Goal: Information Seeking & Learning: Check status

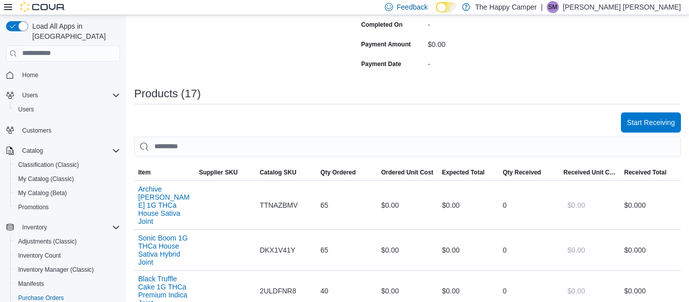
scroll to position [228, 0]
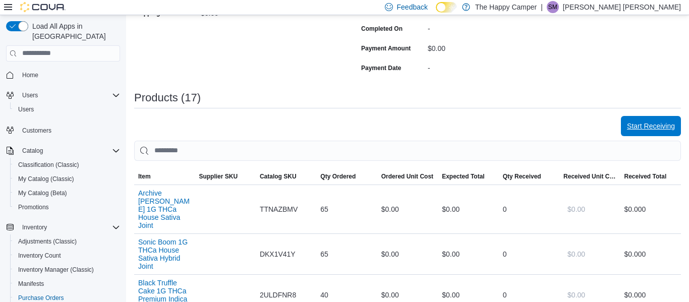
click at [660, 131] on span "Start Receiving" at bounding box center [651, 126] width 48 height 10
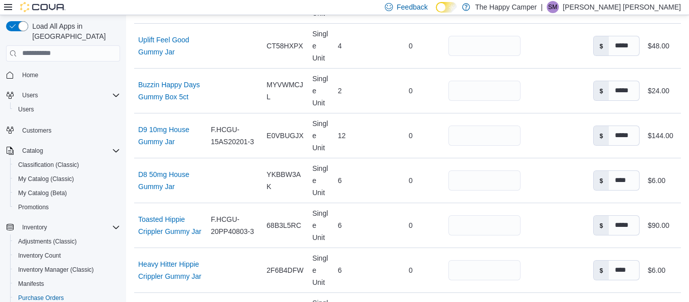
scroll to position [1048, 0]
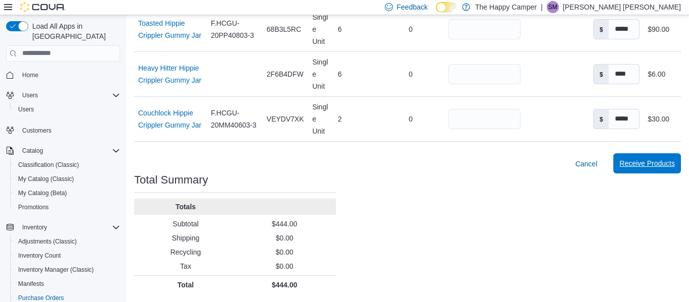
click at [653, 159] on span "Receive Products" at bounding box center [646, 163] width 55 height 10
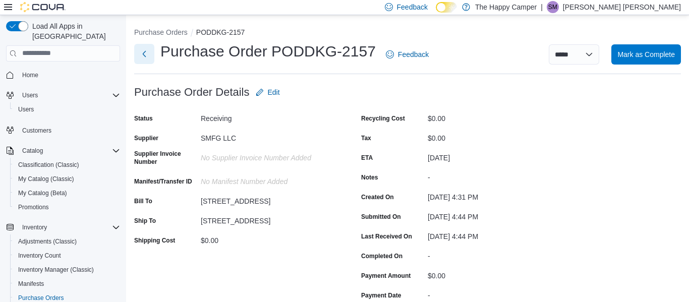
click at [140, 57] on button "Next" at bounding box center [144, 54] width 20 height 20
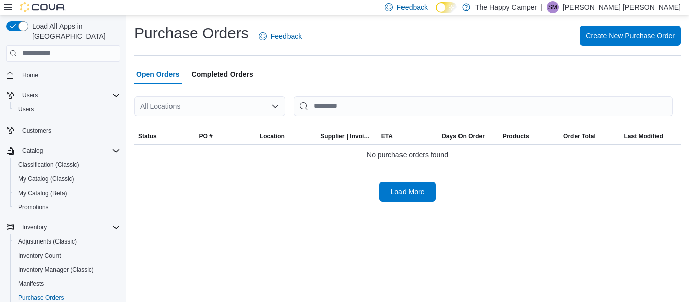
click at [611, 41] on span "Create New Purchase Order" at bounding box center [630, 36] width 89 height 20
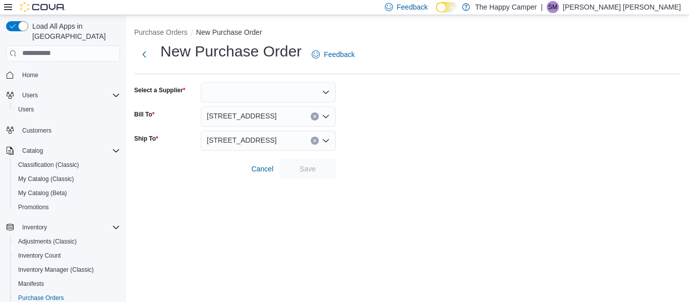
click at [219, 86] on div at bounding box center [268, 92] width 135 height 20
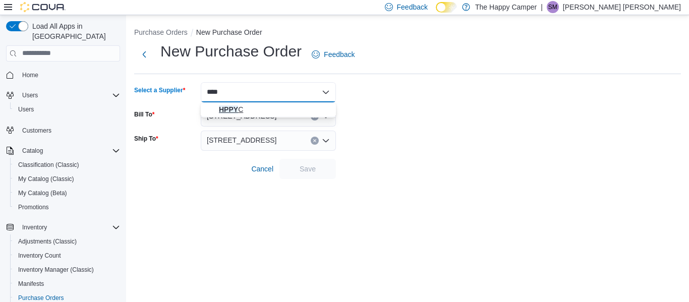
type input "****"
click at [226, 104] on span "HPPY C" at bounding box center [274, 109] width 111 height 10
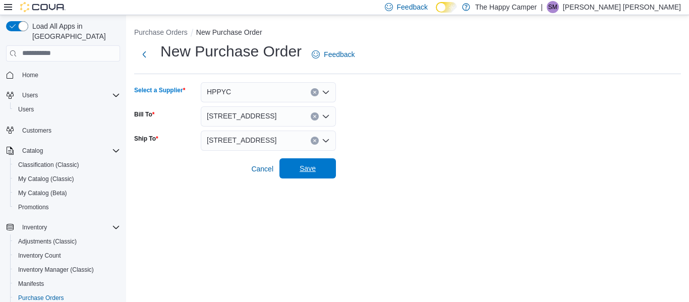
click at [297, 161] on span "Save" at bounding box center [308, 168] width 44 height 20
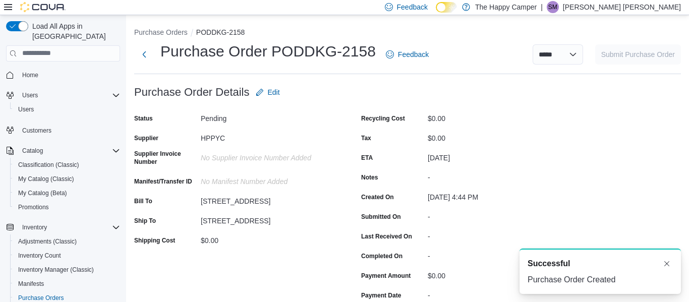
click at [297, 161] on div "No Supplier Invoice Number added" at bounding box center [268, 156] width 135 height 12
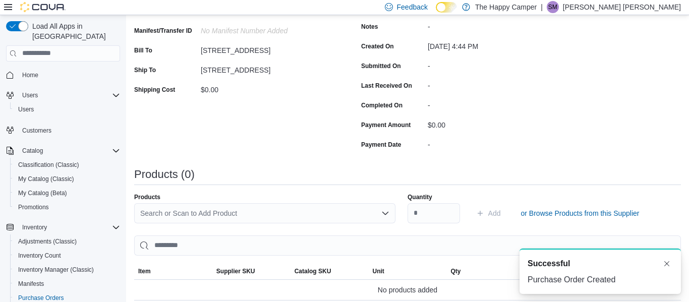
scroll to position [151, 0]
click at [212, 207] on div "Search or Scan to Add Product" at bounding box center [264, 213] width 261 height 20
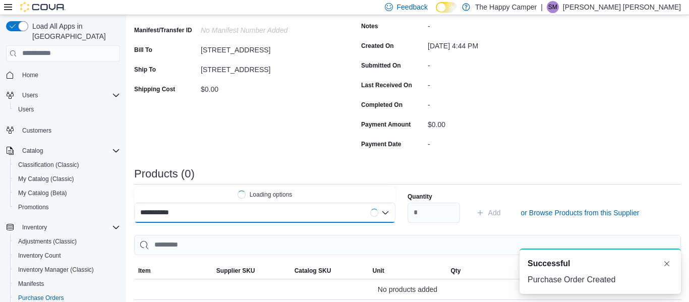
type input "**********"
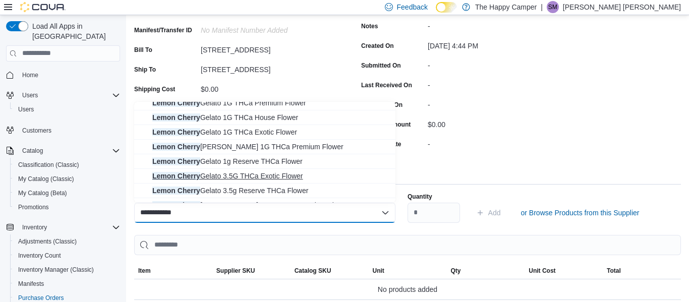
scroll to position [0, 0]
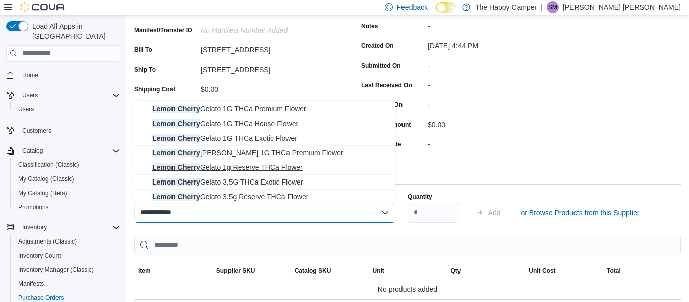
click at [278, 170] on span "Lemon Cherry Gelato 1g Reserve THCa Flower" at bounding box center [270, 167] width 237 height 10
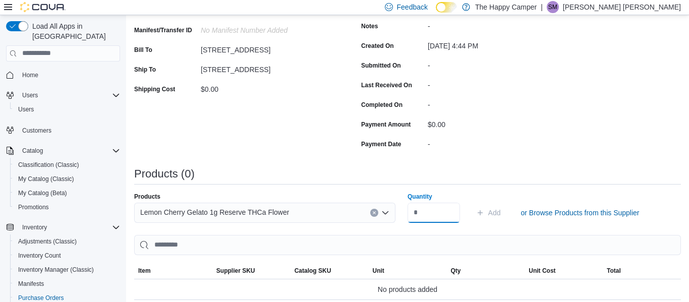
type input "*"
click at [491, 209] on span "Add" at bounding box center [494, 213] width 13 height 10
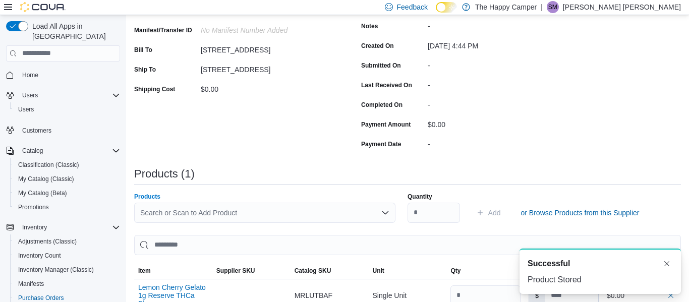
click at [223, 217] on div "Search or Scan to Add Product" at bounding box center [264, 213] width 261 height 20
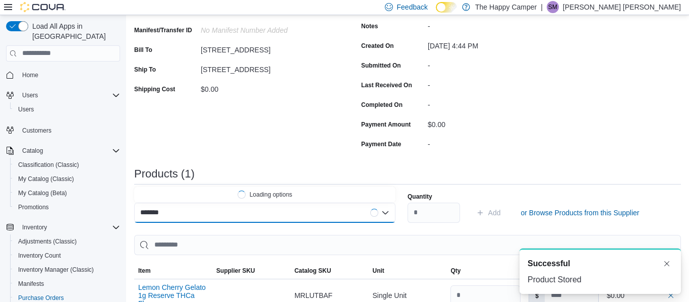
type input "********"
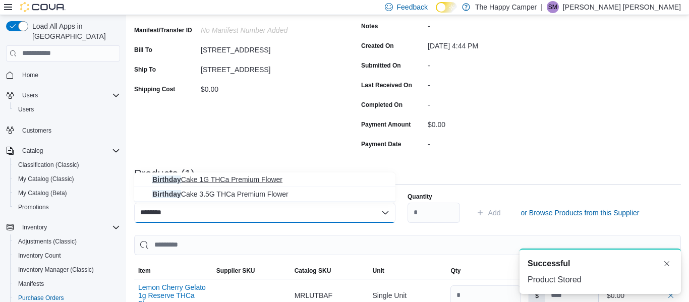
click at [218, 183] on span "Birthday Cake 1G THCa Premium Flower" at bounding box center [270, 180] width 237 height 10
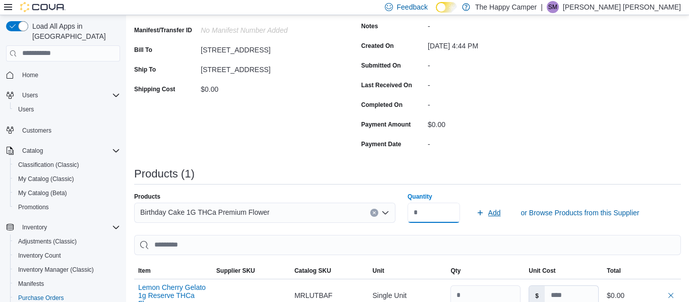
type input "**"
click at [495, 213] on span "Add" at bounding box center [494, 213] width 13 height 10
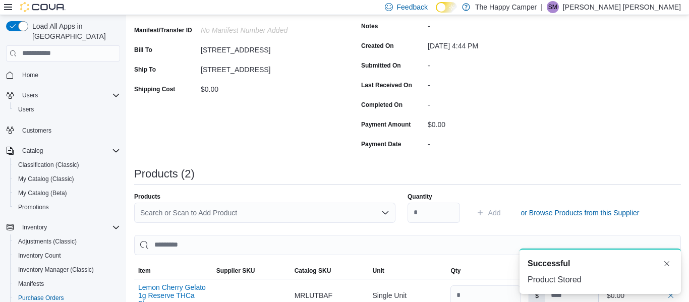
click at [158, 208] on div "Search or Scan to Add Product" at bounding box center [264, 213] width 261 height 20
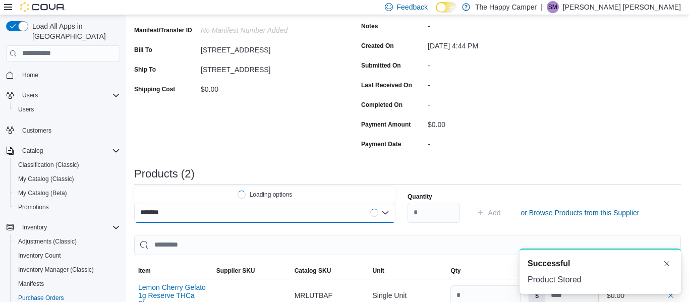
type input "********"
click at [181, 198] on span "Birthday Cake 3.5G THCa Premium Flower" at bounding box center [270, 195] width 237 height 10
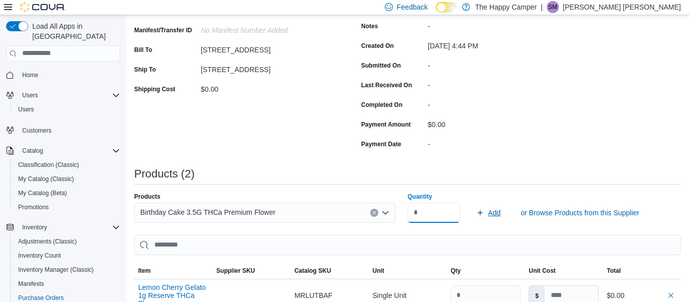
type input "**"
click at [491, 214] on span "Add" at bounding box center [494, 213] width 13 height 10
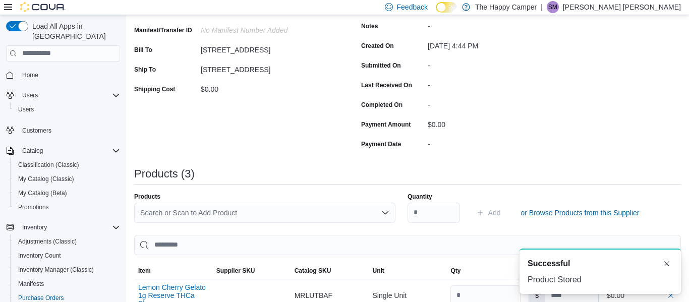
click at [171, 212] on div "Search or Scan to Add Product" at bounding box center [264, 213] width 261 height 20
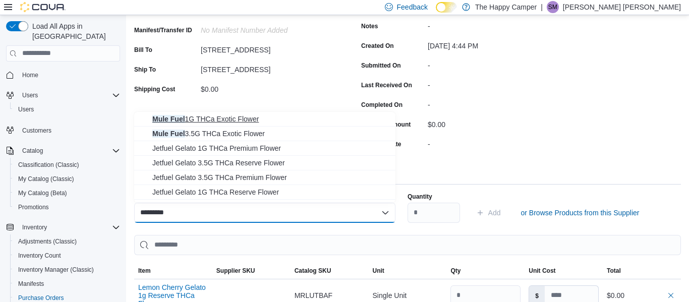
type input "*********"
click at [247, 119] on span "Mule Fuel 1G THCa Exotic Flower" at bounding box center [270, 119] width 237 height 10
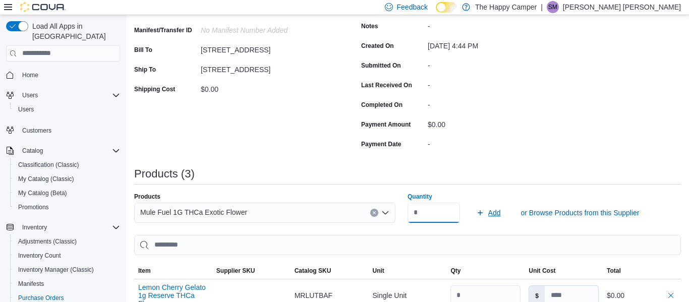
type input "*"
click at [479, 213] on icon "submit" at bounding box center [480, 213] width 8 height 8
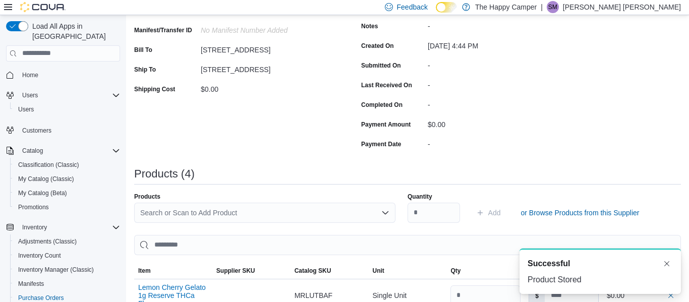
click at [246, 215] on div "Search or Scan to Add Product" at bounding box center [264, 213] width 261 height 20
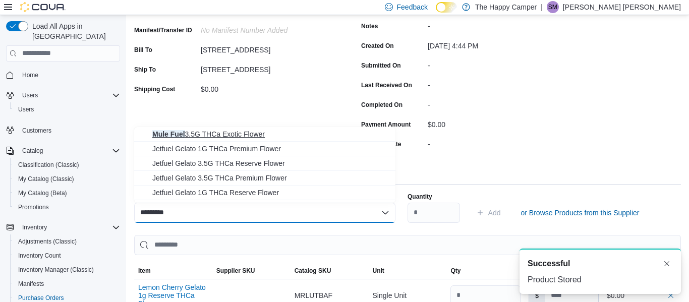
type input "*********"
click at [250, 134] on span "Mule Fuel 3.5G THCa Exotic Flower" at bounding box center [270, 134] width 237 height 10
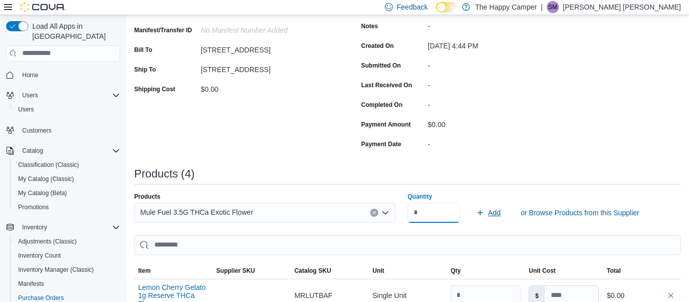
type input "*"
click at [489, 213] on span "Add" at bounding box center [494, 213] width 13 height 10
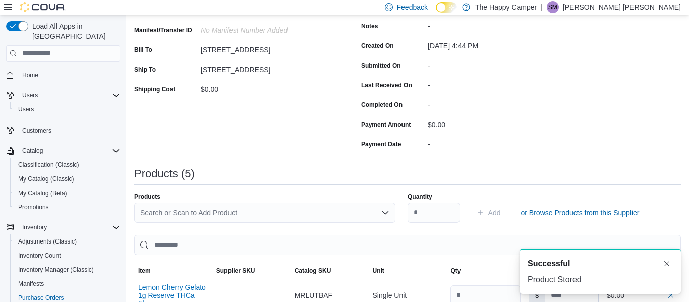
click at [234, 213] on div "Search or Scan to Add Product" at bounding box center [264, 213] width 261 height 20
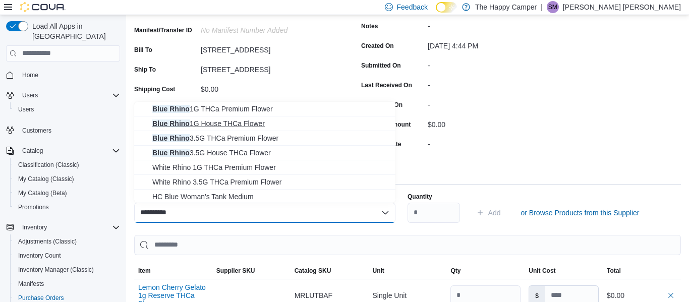
type input "**********"
click at [248, 126] on span "Blue Rhino 1G House THCa Flower" at bounding box center [270, 124] width 237 height 10
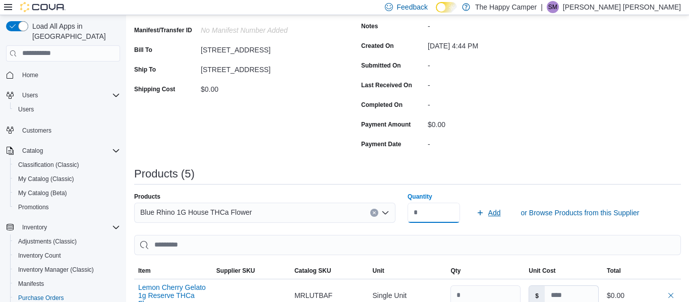
type input "**"
click at [488, 216] on span "Add" at bounding box center [494, 213] width 13 height 10
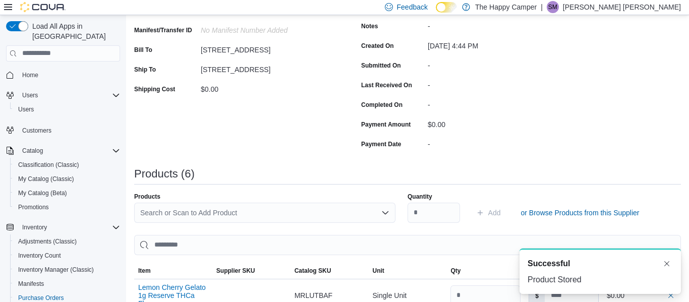
click at [190, 212] on div "Search or Scan to Add Product" at bounding box center [264, 213] width 261 height 20
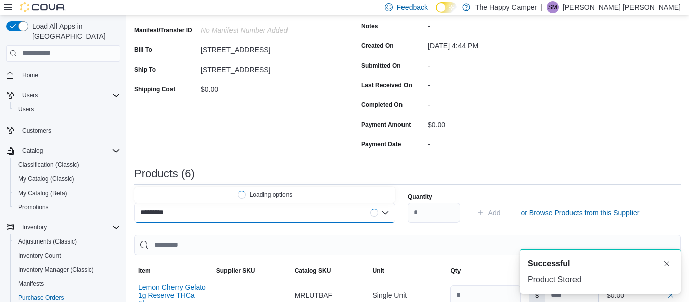
type input "**********"
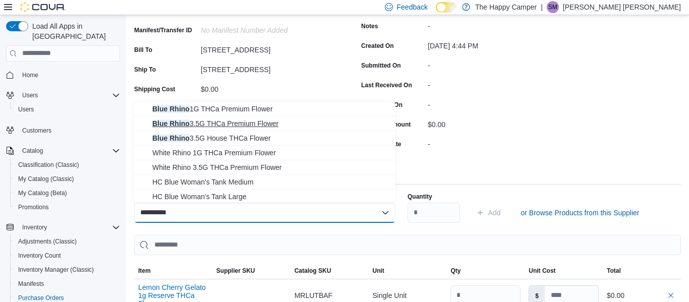
click at [196, 127] on span "Blue Rhino 3.5G THCa Premium Flower" at bounding box center [270, 124] width 237 height 10
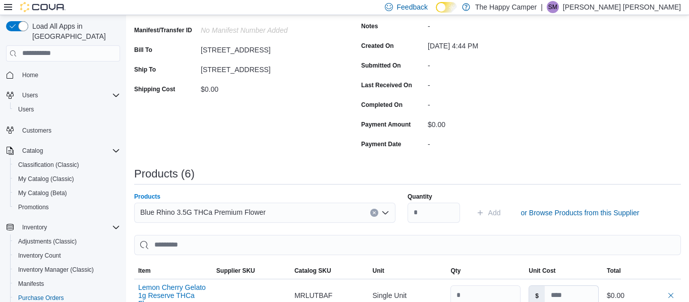
click at [374, 213] on icon "Clear input" at bounding box center [374, 212] width 3 height 3
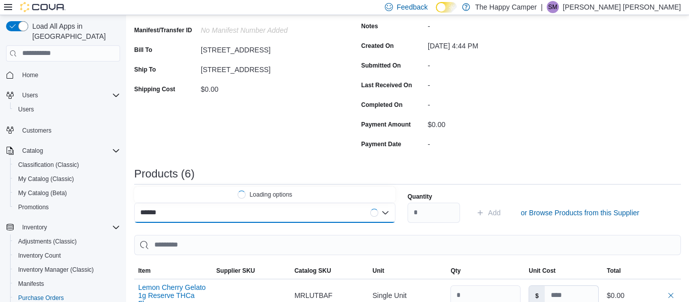
type input "*******"
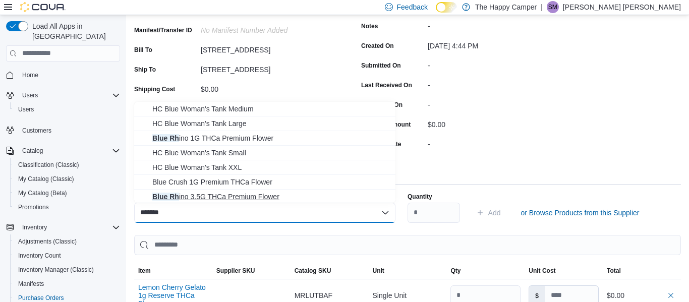
click at [228, 195] on span "Blue Rh ino 3.5G THCa Premium Flower" at bounding box center [270, 197] width 237 height 10
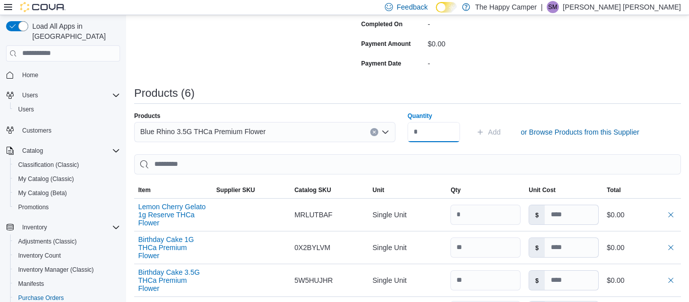
scroll to position [227, 0]
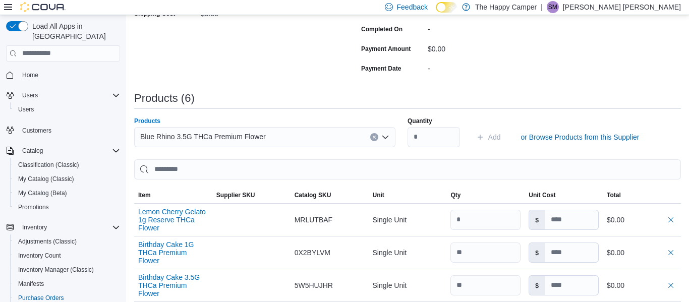
click at [374, 137] on icon "Clear input" at bounding box center [374, 137] width 3 height 3
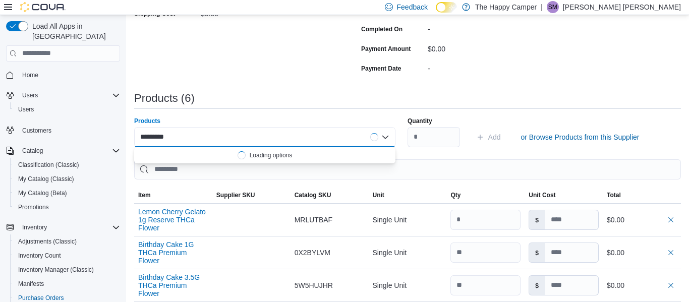
type input "**********"
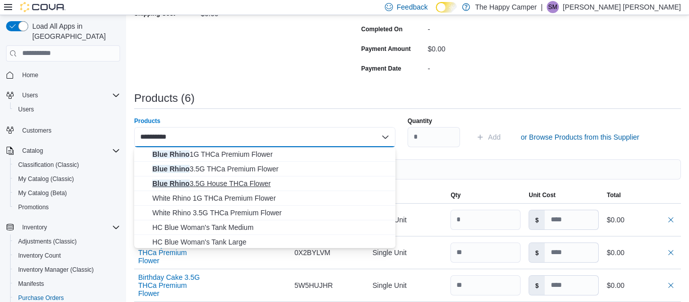
click at [330, 183] on span "Blue Rhino 3.5G House THCa Flower" at bounding box center [270, 184] width 237 height 10
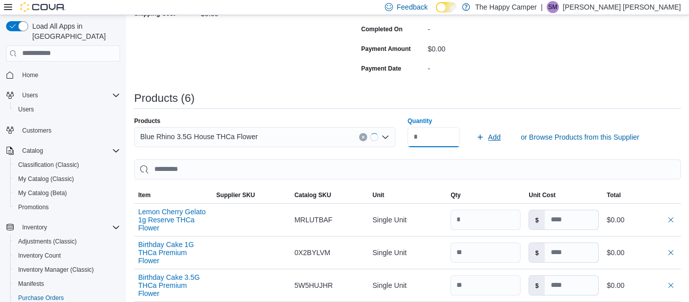
type input "*"
click at [485, 137] on span "Add" at bounding box center [488, 137] width 25 height 20
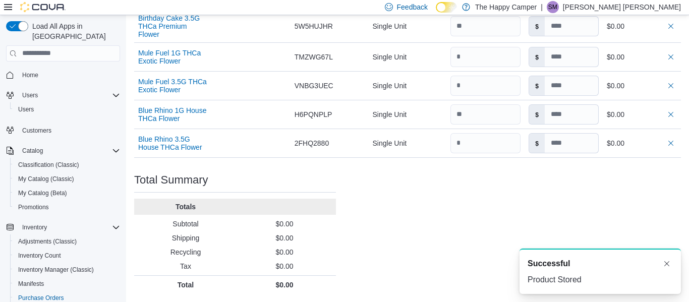
scroll to position [0, 0]
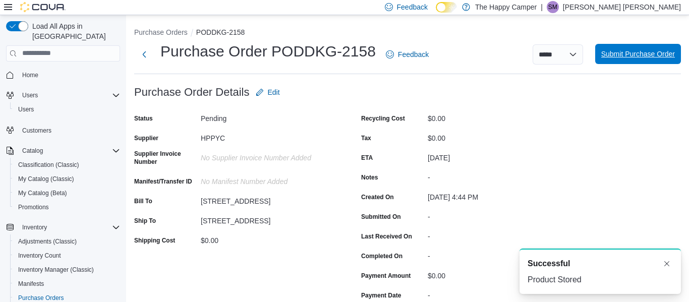
click at [637, 59] on span "Submit Purchase Order" at bounding box center [638, 54] width 74 height 10
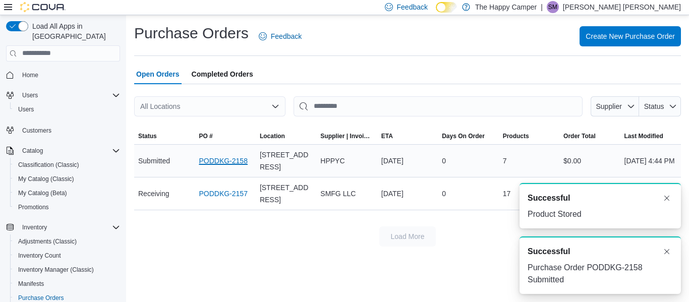
click at [229, 164] on link "PODDKG-2158" at bounding box center [223, 161] width 48 height 12
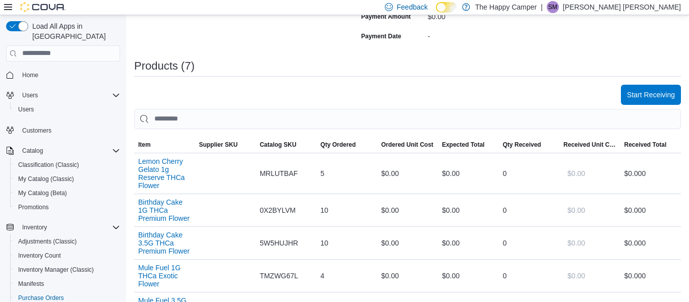
scroll to position [259, 0]
click at [652, 94] on span "Start Receiving" at bounding box center [651, 95] width 48 height 10
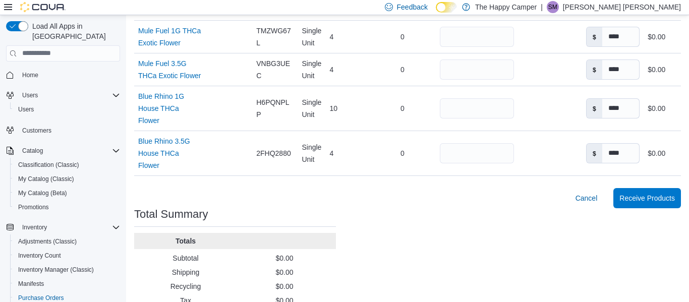
scroll to position [502, 0]
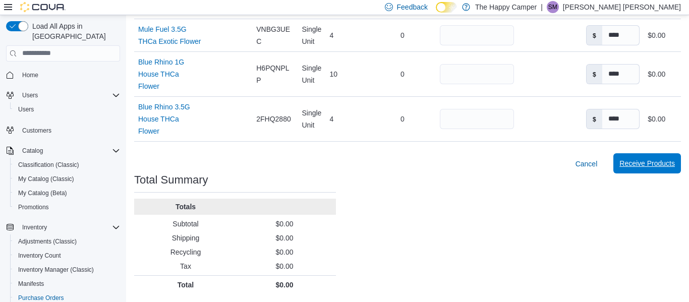
click at [652, 162] on span "Receive Products" at bounding box center [646, 163] width 55 height 10
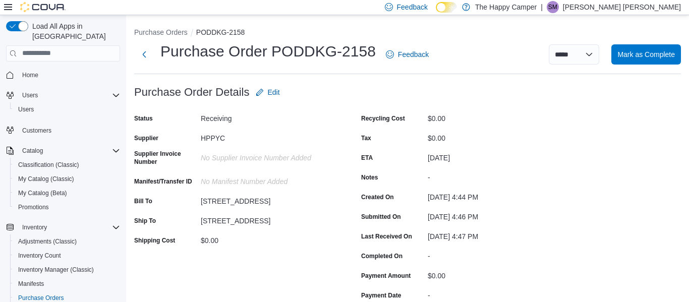
scroll to position [2, 0]
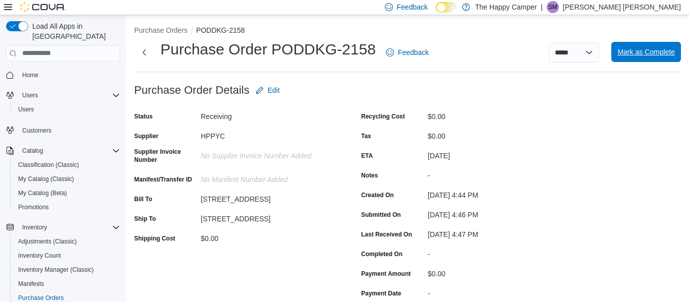
click at [635, 51] on span "Mark as Complete" at bounding box center [646, 52] width 58 height 10
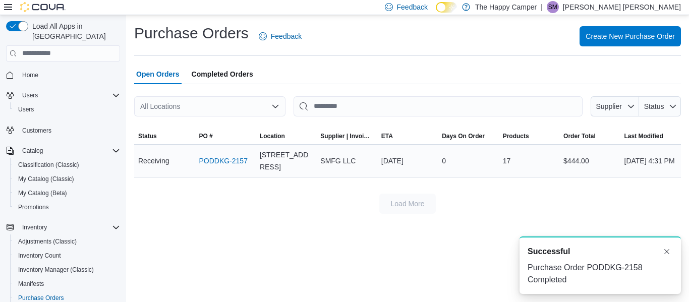
click at [211, 167] on div "PODDKG-2157" at bounding box center [225, 161] width 61 height 20
click at [220, 159] on link "PODDKG-2157" at bounding box center [223, 161] width 48 height 12
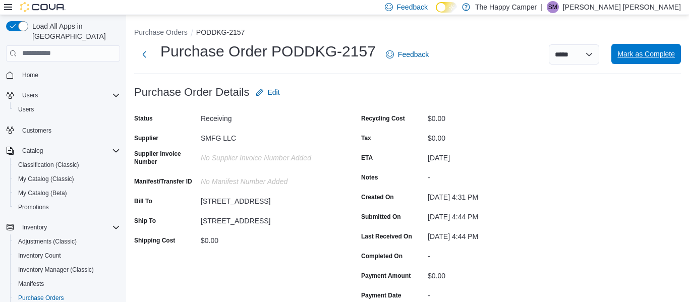
click at [658, 62] on span "Mark as Complete" at bounding box center [646, 54] width 58 height 20
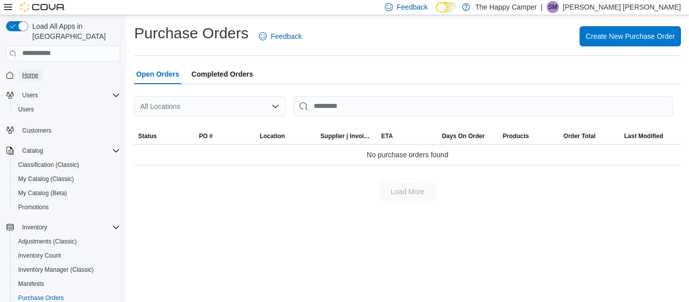
click at [30, 71] on span "Home" at bounding box center [30, 75] width 16 height 8
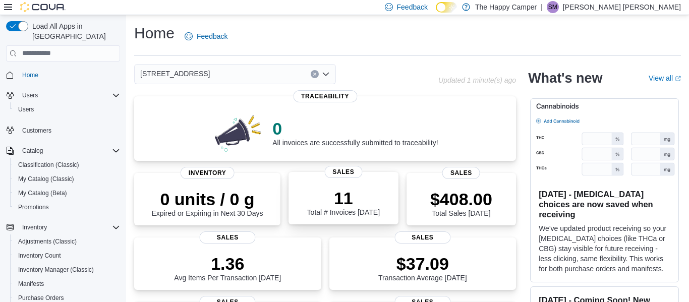
click at [380, 190] on div "11 Total # Invoices Today" at bounding box center [344, 200] width 94 height 32
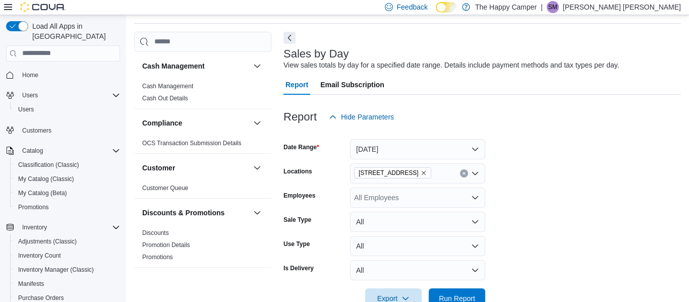
scroll to position [18, 0]
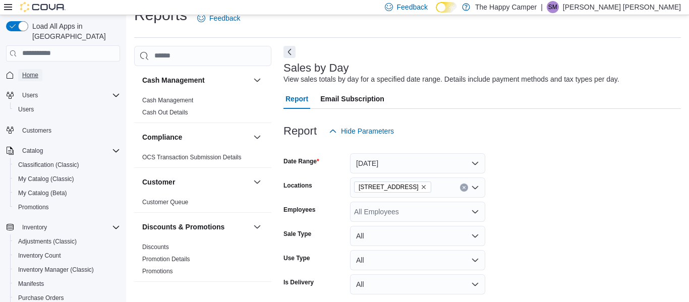
click at [28, 71] on span "Home" at bounding box center [30, 75] width 16 height 8
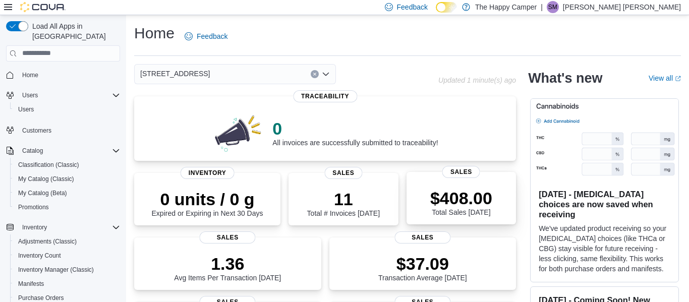
click at [471, 192] on p "$408.00" at bounding box center [461, 198] width 62 height 20
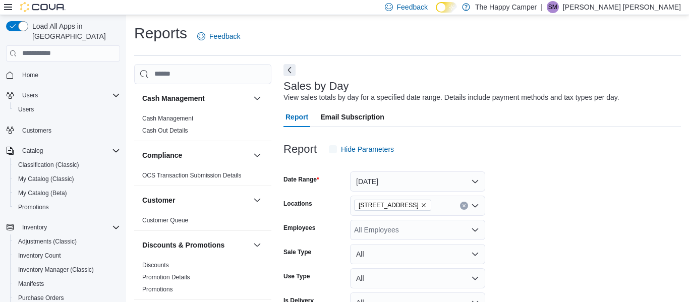
scroll to position [23, 0]
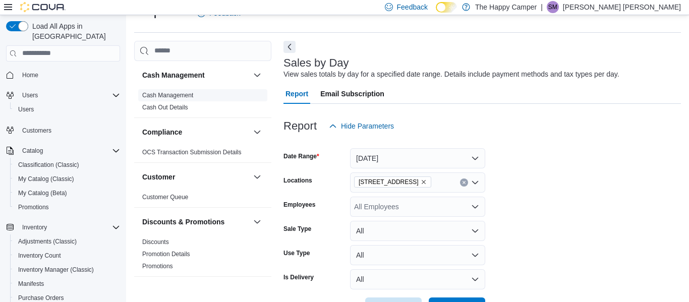
click at [165, 100] on span "Cash Management" at bounding box center [202, 95] width 129 height 12
click at [186, 96] on link "Cash Management" at bounding box center [167, 95] width 51 height 7
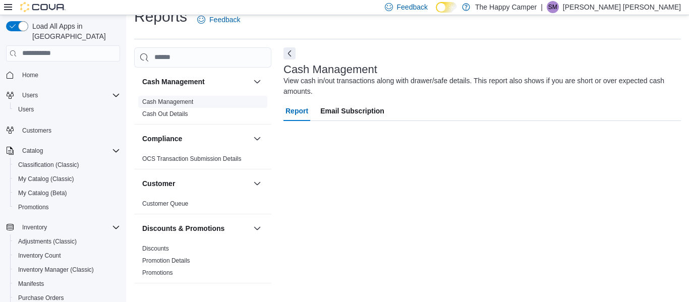
scroll to position [17, 0]
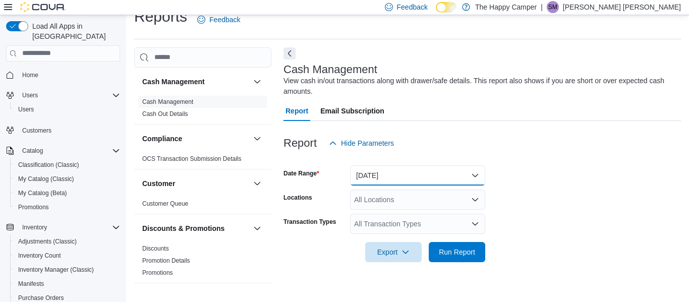
click at [441, 177] on button "[DATE]" at bounding box center [417, 175] width 135 height 20
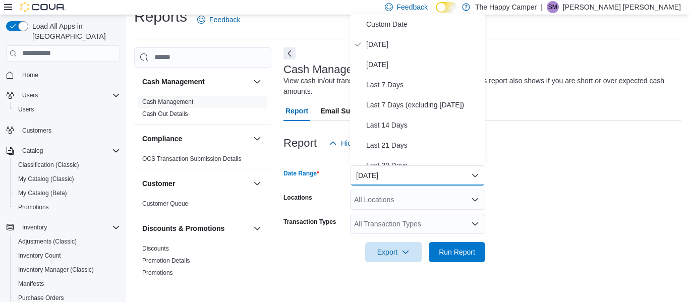
click at [607, 242] on form "Date Range Today Locations All Locations Transaction Types All Transaction Type…" at bounding box center [483, 207] width 398 height 109
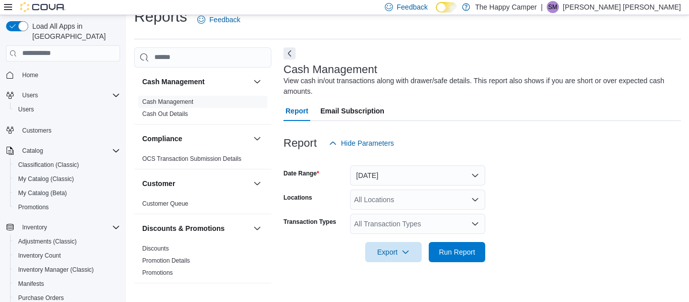
click at [472, 203] on icon "Open list of options" at bounding box center [475, 200] width 8 height 8
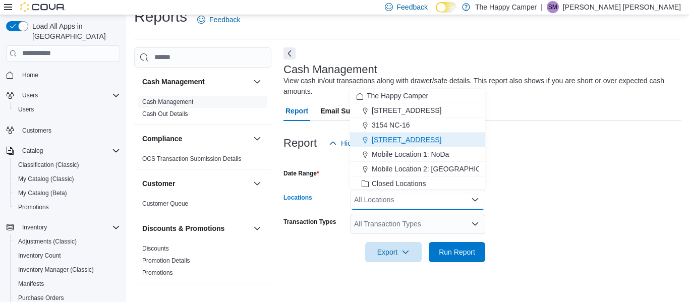
click at [423, 138] on span "[STREET_ADDRESS]" at bounding box center [407, 140] width 70 height 10
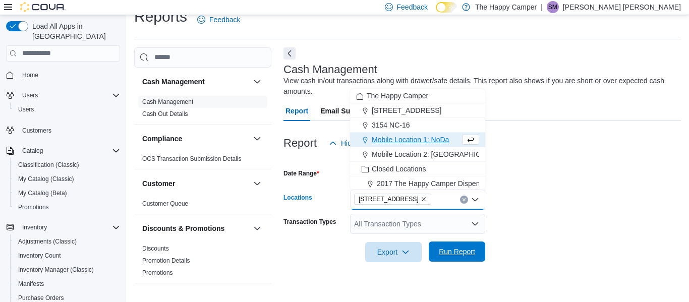
click at [456, 249] on span "Run Report" at bounding box center [457, 252] width 36 height 10
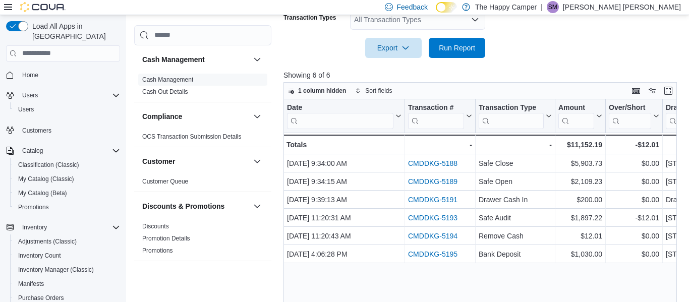
scroll to position [222, 0]
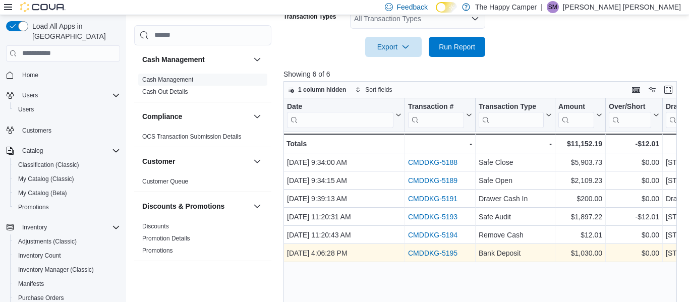
click at [432, 255] on link "CMDDKG-5195" at bounding box center [432, 253] width 49 height 8
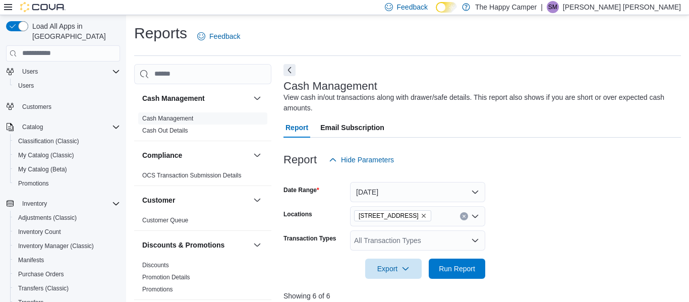
scroll to position [0, 0]
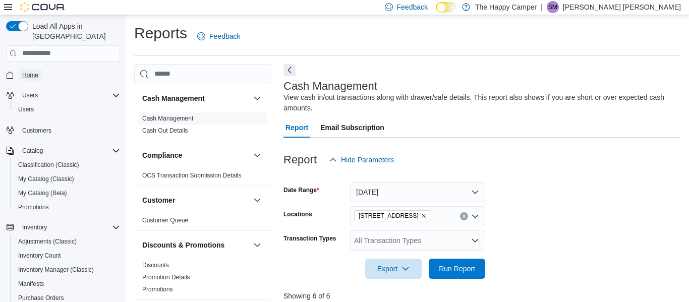
click at [30, 71] on span "Home" at bounding box center [30, 75] width 16 height 8
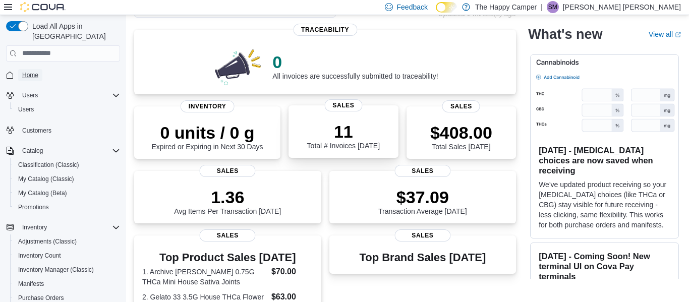
scroll to position [85, 0]
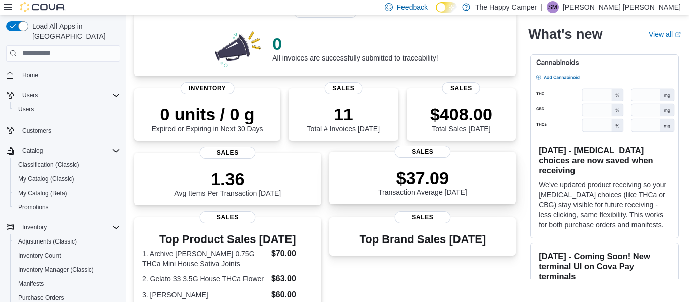
click at [412, 176] on p "$37.09" at bounding box center [422, 178] width 89 height 20
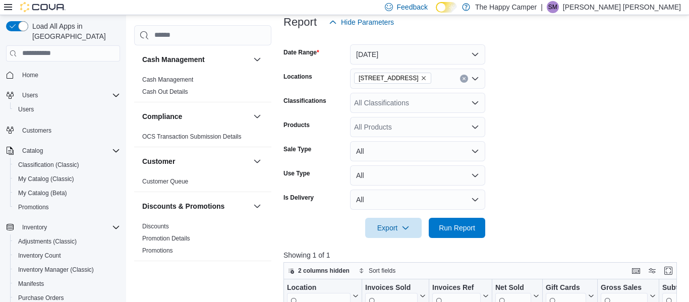
scroll to position [132, 0]
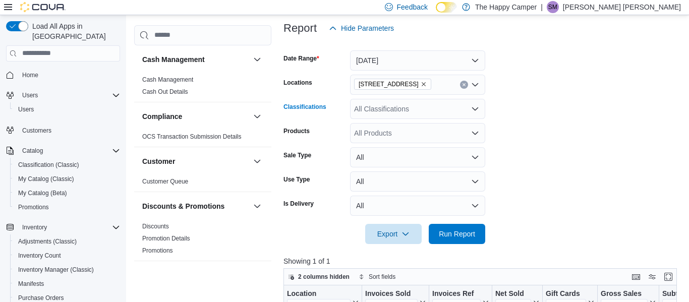
click at [378, 115] on div "All Classifications" at bounding box center [417, 109] width 135 height 20
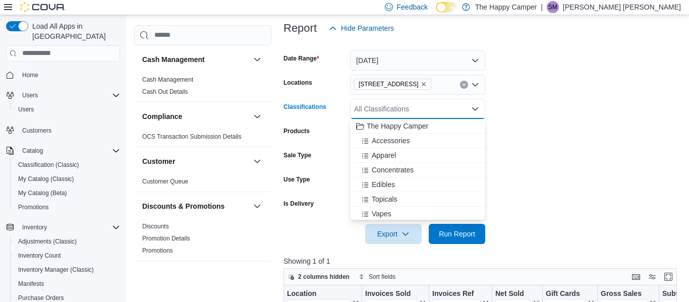
click at [572, 121] on form "Date Range [DATE] Locations [STREET_ADDRESS] - C Classifications All Classifica…" at bounding box center [483, 141] width 398 height 206
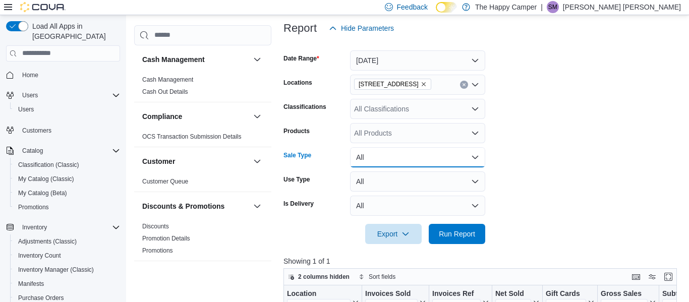
click at [465, 154] on button "All" at bounding box center [417, 157] width 135 height 20
click at [466, 154] on button "All" at bounding box center [417, 157] width 135 height 20
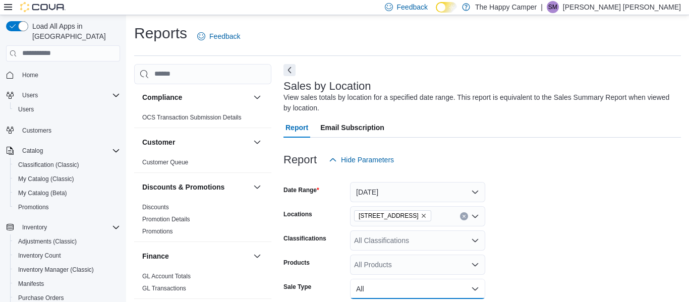
scroll to position [0, 0]
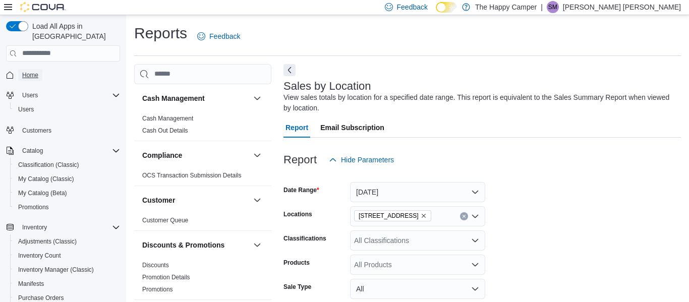
click at [31, 71] on span "Home" at bounding box center [30, 75] width 16 height 8
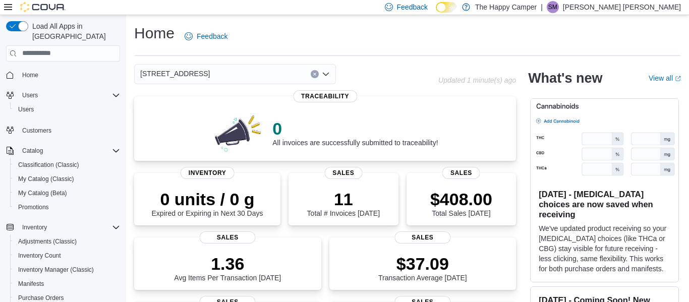
click at [266, 35] on div "Home Feedback" at bounding box center [407, 36] width 547 height 26
